Goal: Find specific page/section: Find specific page/section

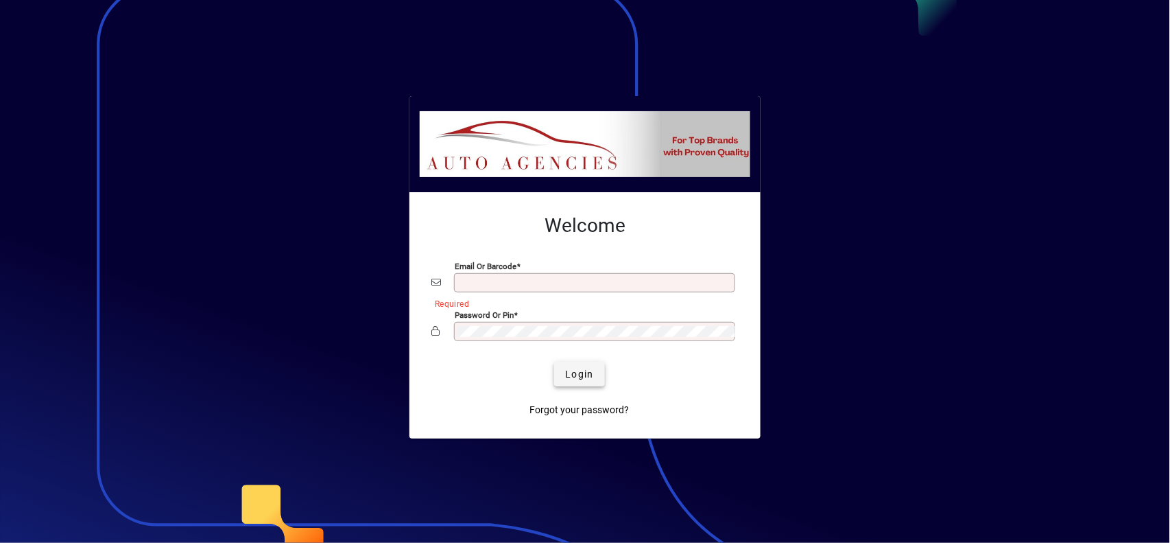
type input "**********"
click at [571, 372] on span "Login" at bounding box center [579, 374] width 28 height 14
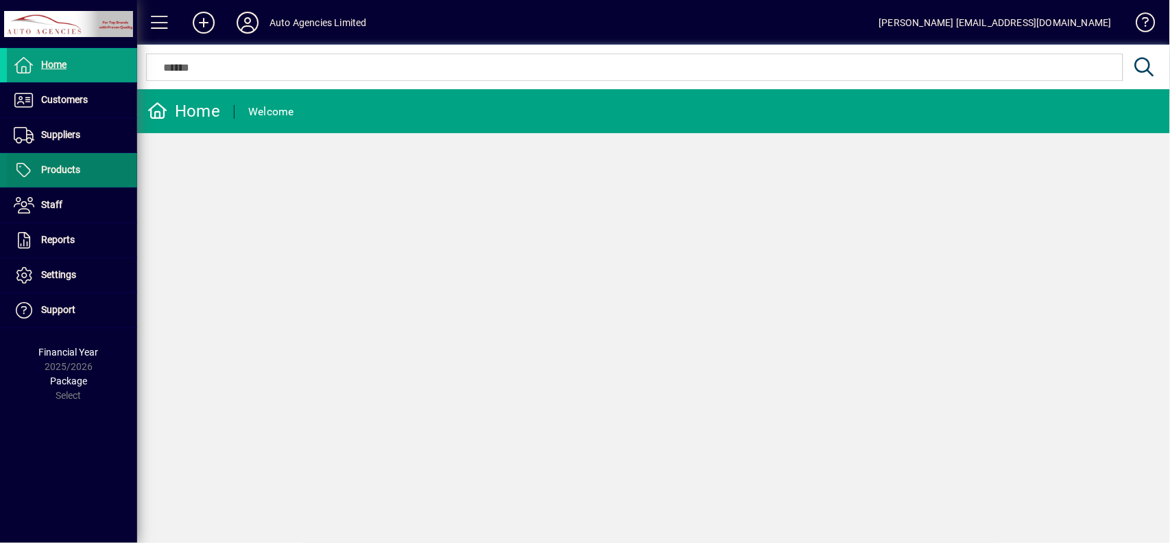
click at [101, 175] on span at bounding box center [72, 170] width 130 height 33
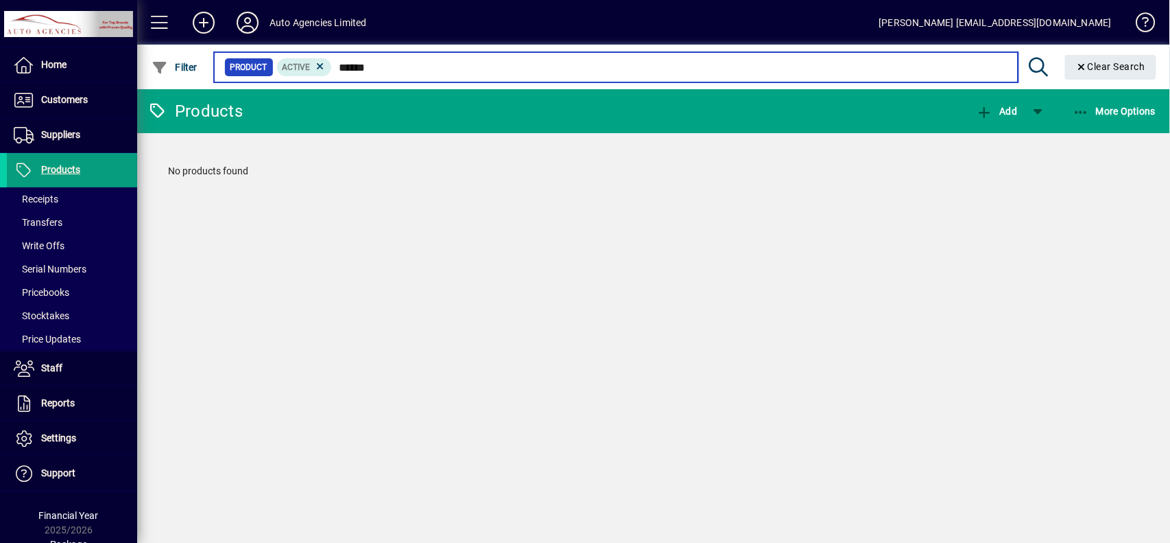
type input "******"
